Goal: Navigation & Orientation: Find specific page/section

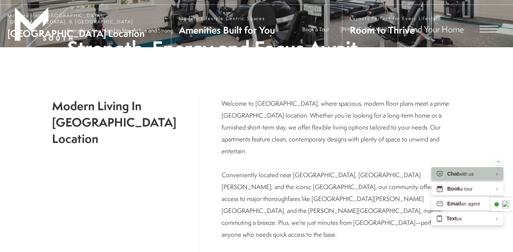
scroll to position [106, 0]
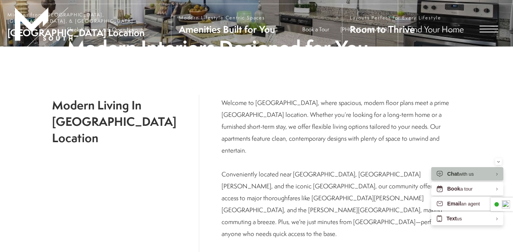
click at [236, 179] on p "Welcome to [GEOGRAPHIC_DATA], where spacious, modern floor plans meet a prime […" at bounding box center [340, 198] width 239 height 202
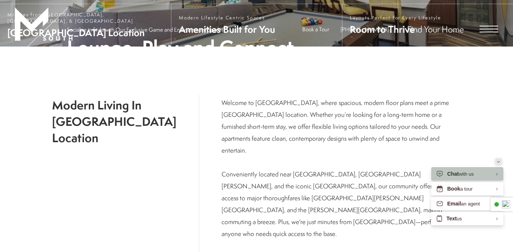
click at [499, 161] on icon "Minimize" at bounding box center [498, 162] width 3 height 2
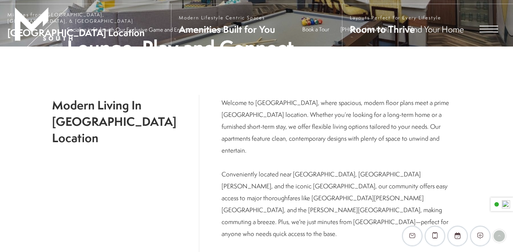
click at [482, 161] on div "Modern Living In [GEOGRAPHIC_DATA] Location Welcome to [GEOGRAPHIC_DATA], where…" at bounding box center [256, 216] width 513 height 340
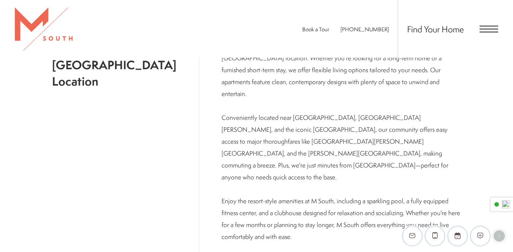
scroll to position [161, 0]
click at [482, 161] on div "Modern Living In [GEOGRAPHIC_DATA] Location Welcome to [GEOGRAPHIC_DATA], where…" at bounding box center [256, 161] width 513 height 340
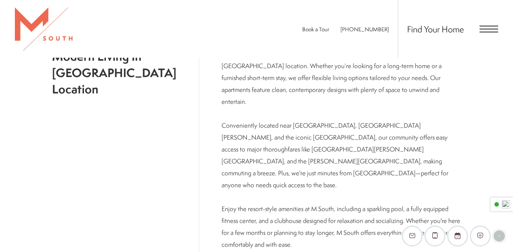
scroll to position [153, 0]
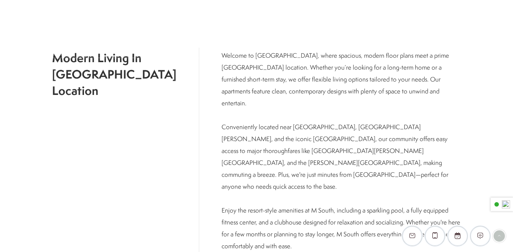
click at [472, 163] on div "Modern Living In [GEOGRAPHIC_DATA] Location Welcome to [GEOGRAPHIC_DATA], where…" at bounding box center [256, 169] width 513 height 340
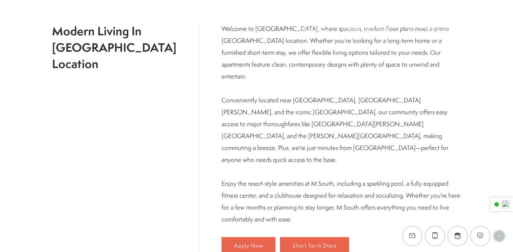
scroll to position [180, 0]
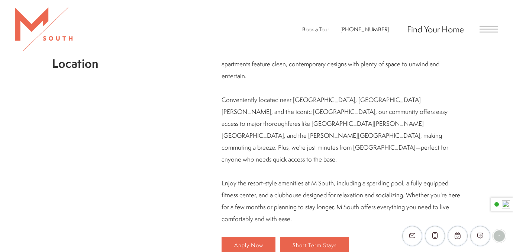
click at [472, 163] on div "Modern Living In [GEOGRAPHIC_DATA] Location Welcome to [GEOGRAPHIC_DATA], where…" at bounding box center [256, 142] width 513 height 340
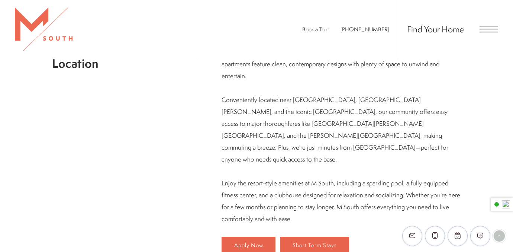
click at [472, 163] on div "Modern Living In [GEOGRAPHIC_DATA] Location Welcome to [GEOGRAPHIC_DATA], where…" at bounding box center [256, 142] width 513 height 340
click at [165, 142] on div "Modern Living In [GEOGRAPHIC_DATA] Location" at bounding box center [125, 138] width 147 height 236
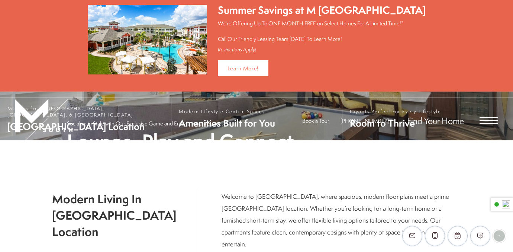
scroll to position [0, 0]
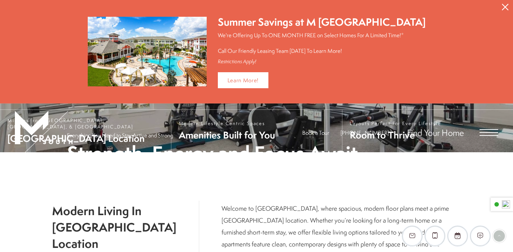
click at [509, 7] on button "Proceed To Website" at bounding box center [505, 7] width 16 height 14
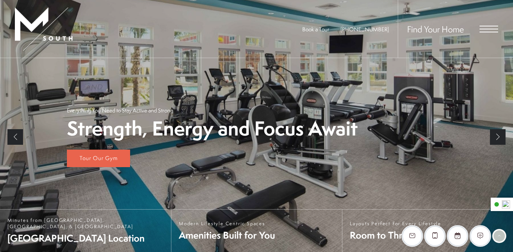
click at [491, 32] on span "Open Menu" at bounding box center [488, 32] width 19 height 1
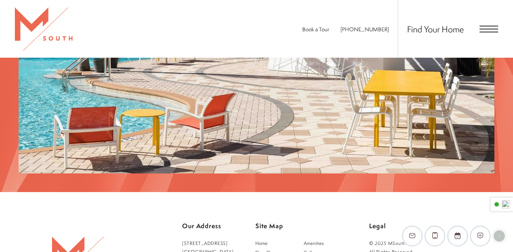
scroll to position [1083, 0]
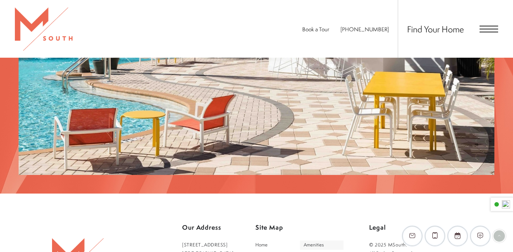
click at [316, 241] on span "Amenities" at bounding box center [314, 244] width 20 height 6
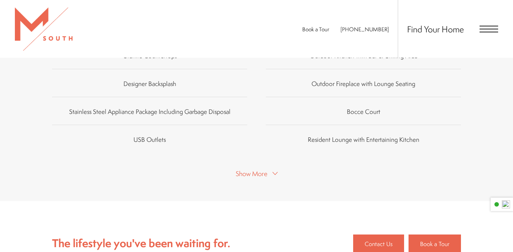
scroll to position [494, 0]
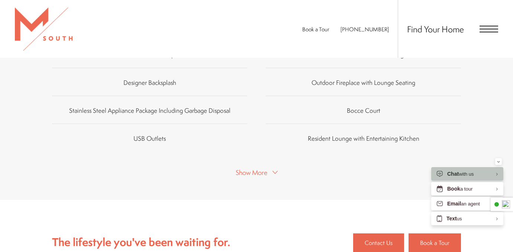
click at [275, 170] on icon at bounding box center [274, 171] width 5 height 5
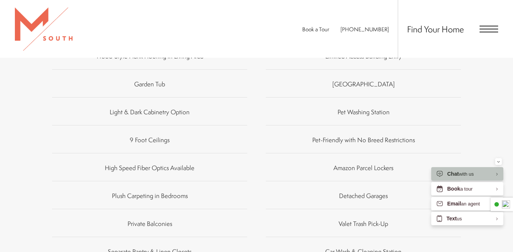
scroll to position [602, 0]
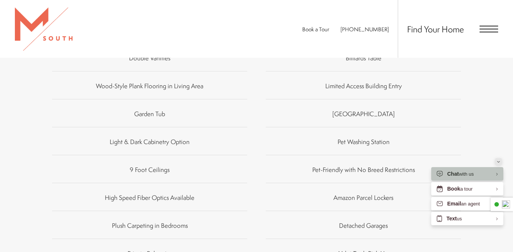
click at [500, 164] on button "Minimize" at bounding box center [498, 161] width 7 height 7
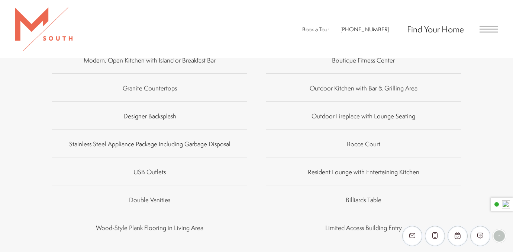
scroll to position [456, 0]
